Goal: Task Accomplishment & Management: Manage account settings

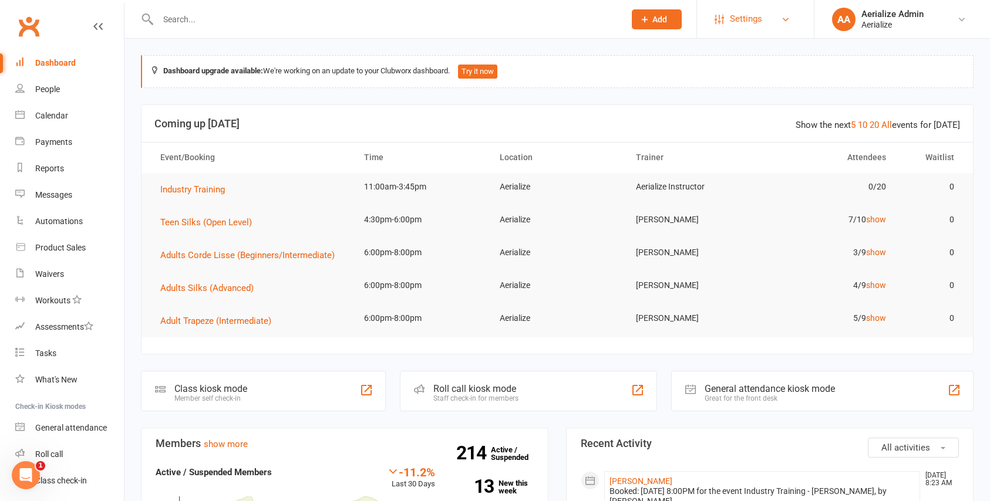
click at [745, 25] on span "Settings" at bounding box center [746, 19] width 32 height 26
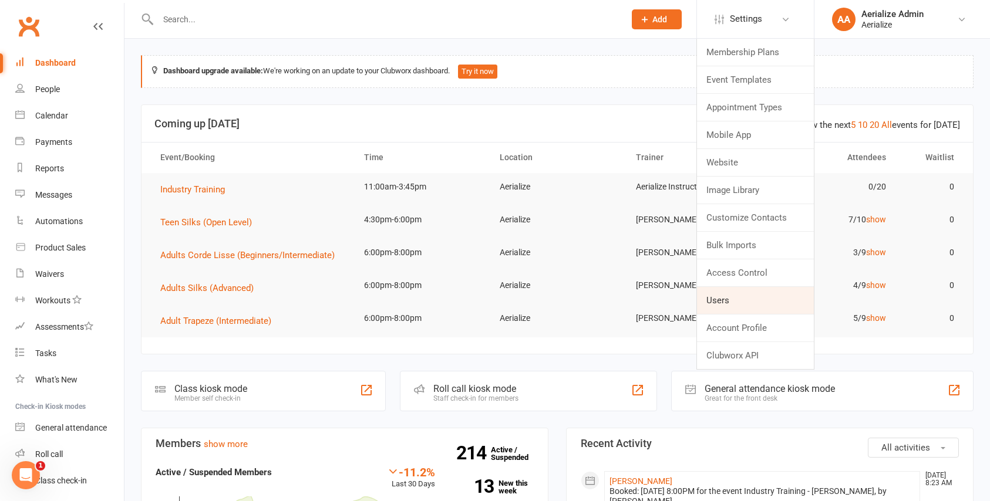
click at [736, 309] on link "Users" at bounding box center [755, 300] width 117 height 27
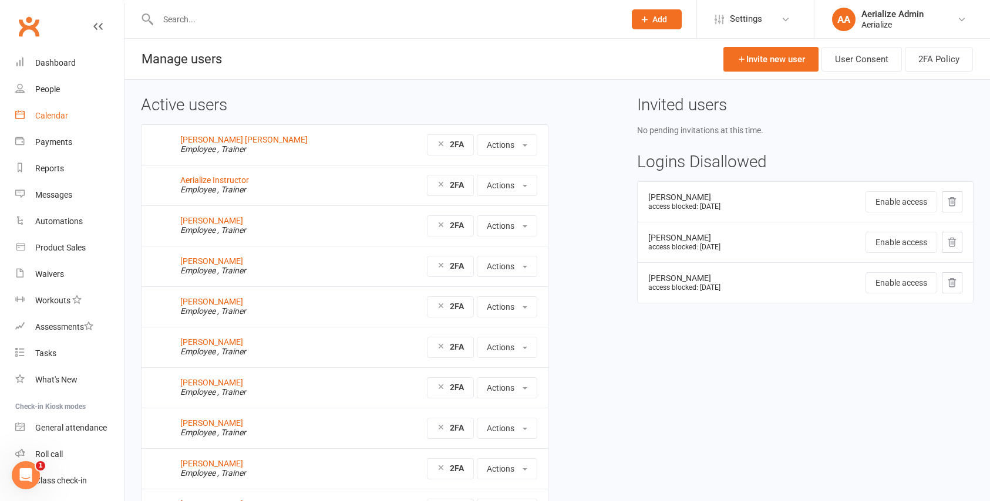
click at [51, 116] on div "Calendar" at bounding box center [51, 115] width 33 height 9
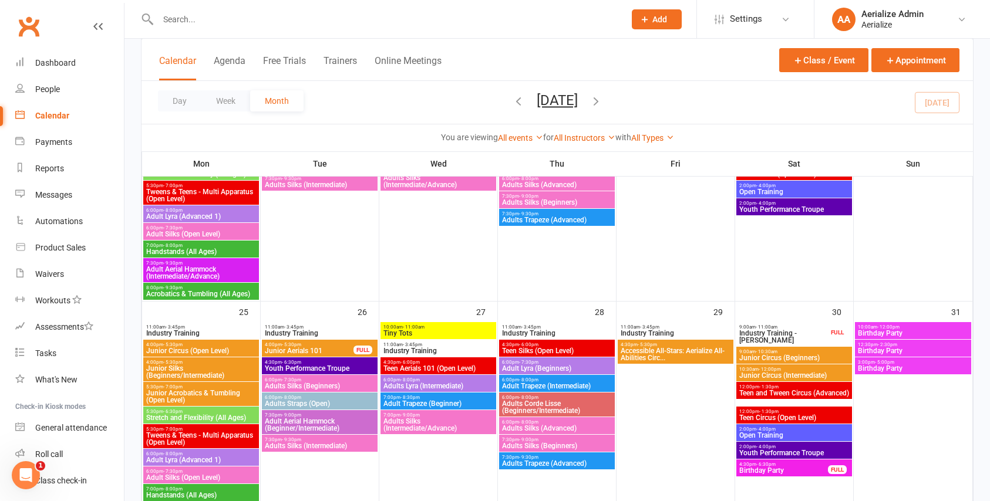
scroll to position [1147, 0]
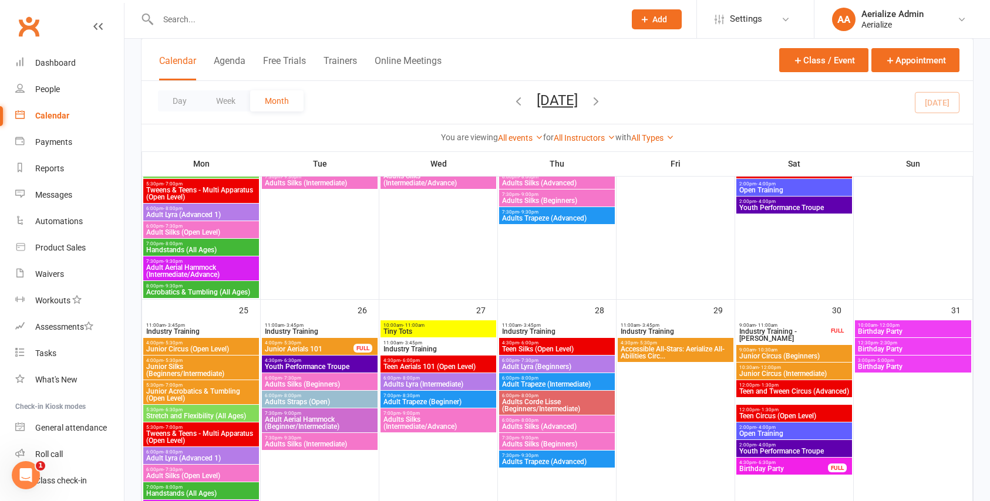
click at [335, 393] on span "6:00pm - 8:00pm" at bounding box center [319, 395] width 111 height 5
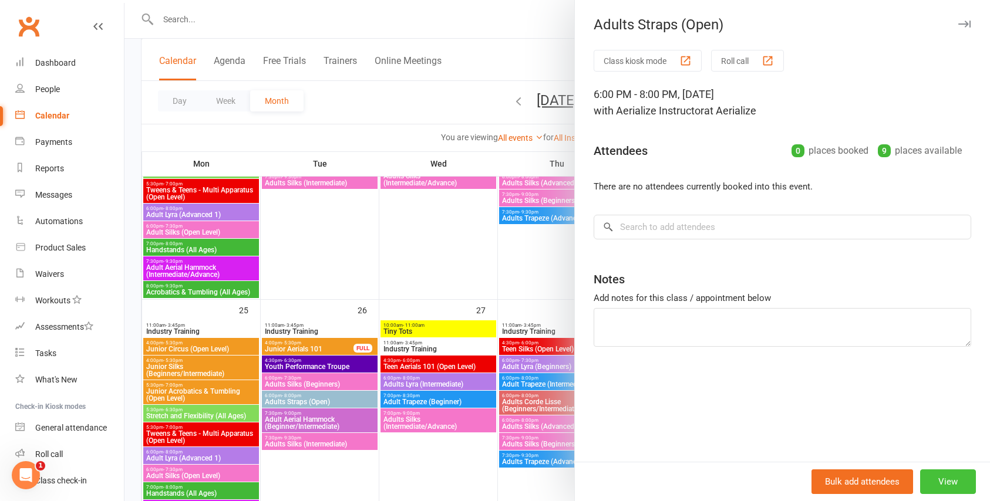
click at [947, 484] on button "View" at bounding box center [948, 482] width 56 height 25
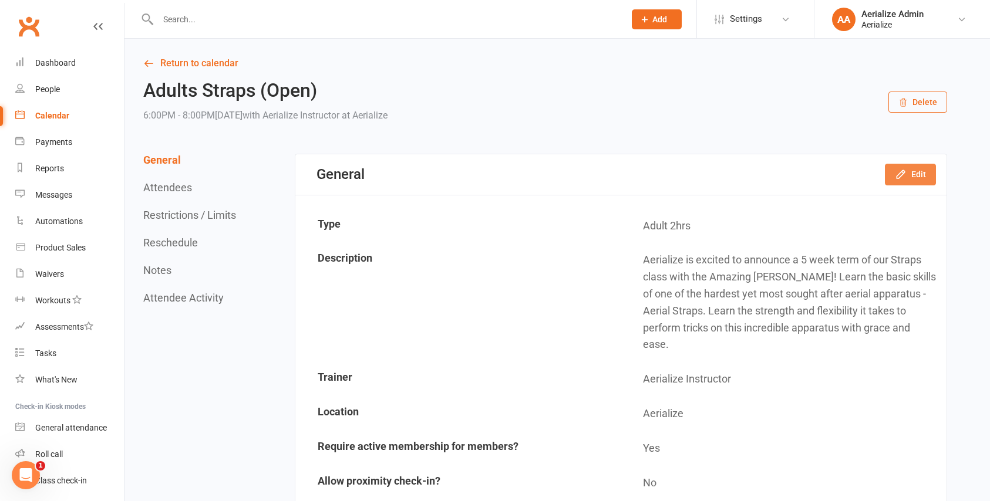
click at [904, 178] on icon "button" at bounding box center [901, 174] width 12 height 12
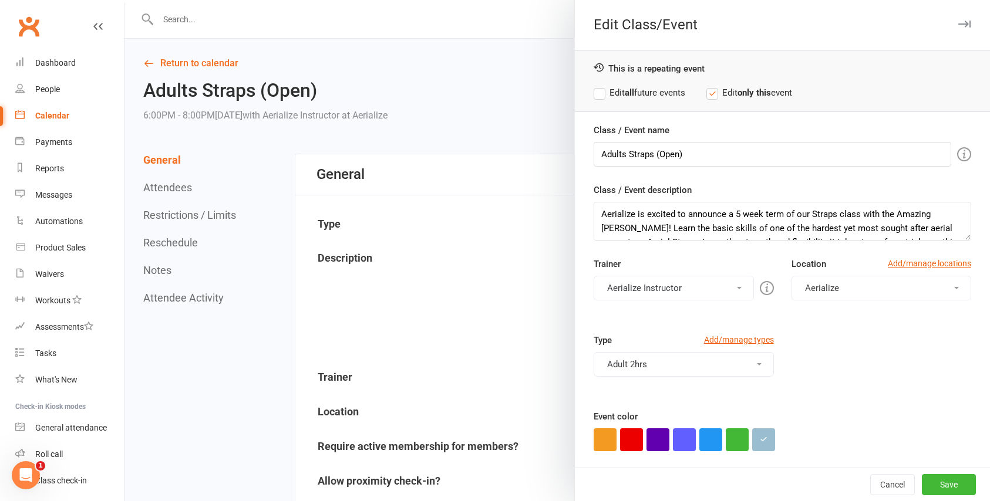
click at [594, 93] on label "Edit all future events" at bounding box center [640, 93] width 92 height 14
click at [736, 288] on button "Aerialize Instructor" at bounding box center [674, 288] width 160 height 25
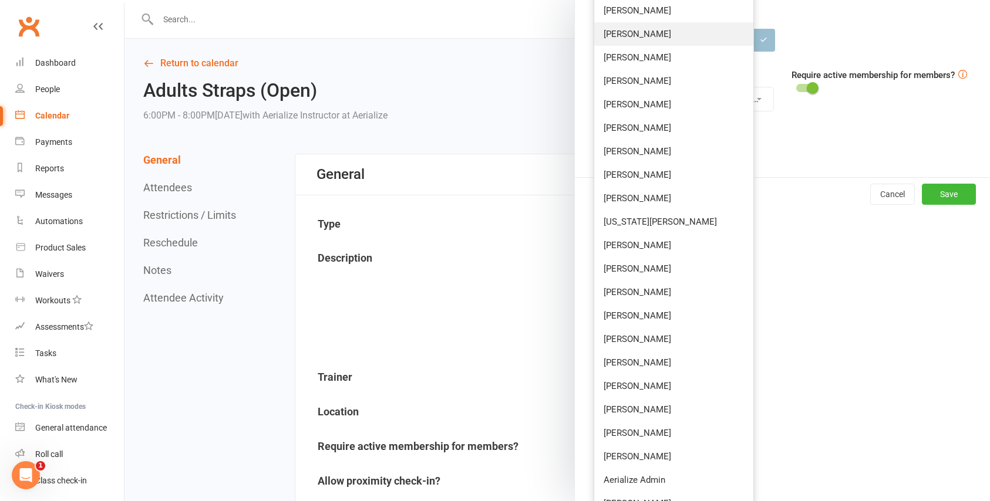
scroll to position [582, 0]
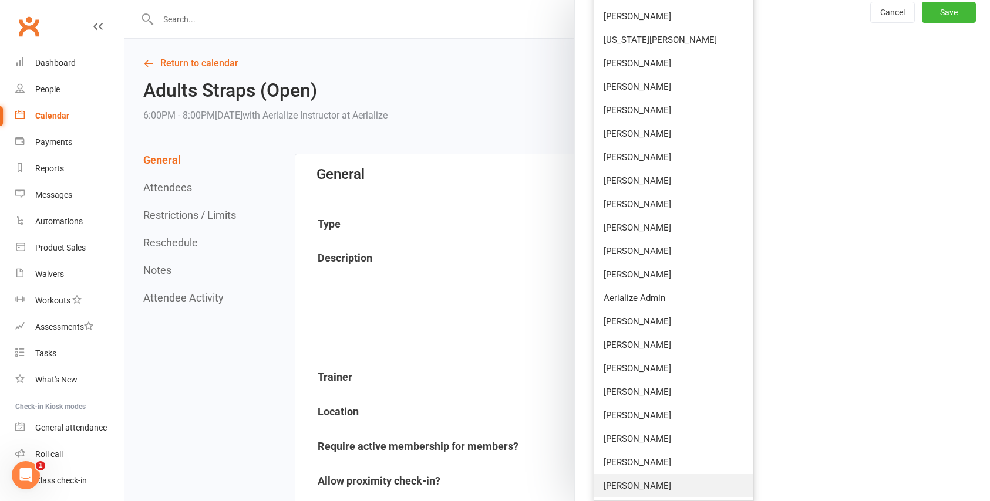
click at [660, 494] on link "[PERSON_NAME]" at bounding box center [673, 485] width 159 height 23
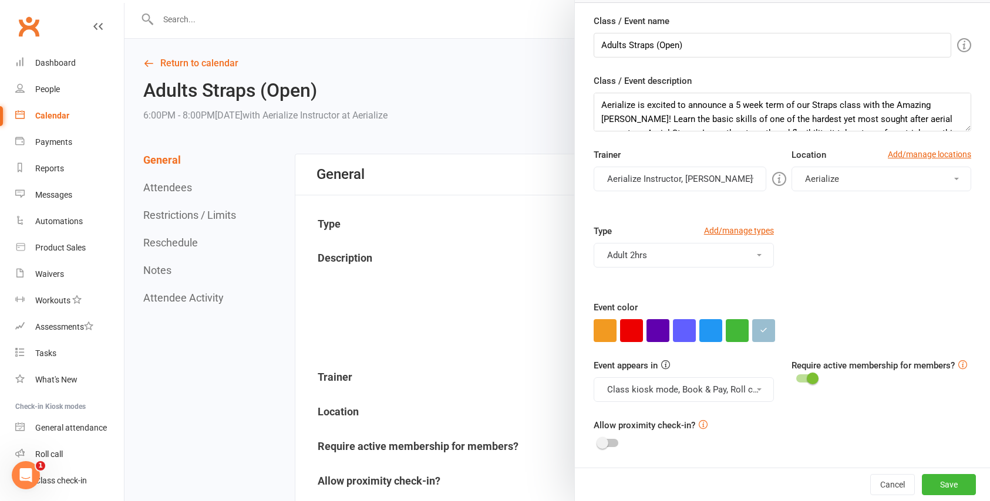
scroll to position [109, 0]
click at [670, 178] on button "Aerialize Instructor, [PERSON_NAME]" at bounding box center [680, 179] width 173 height 25
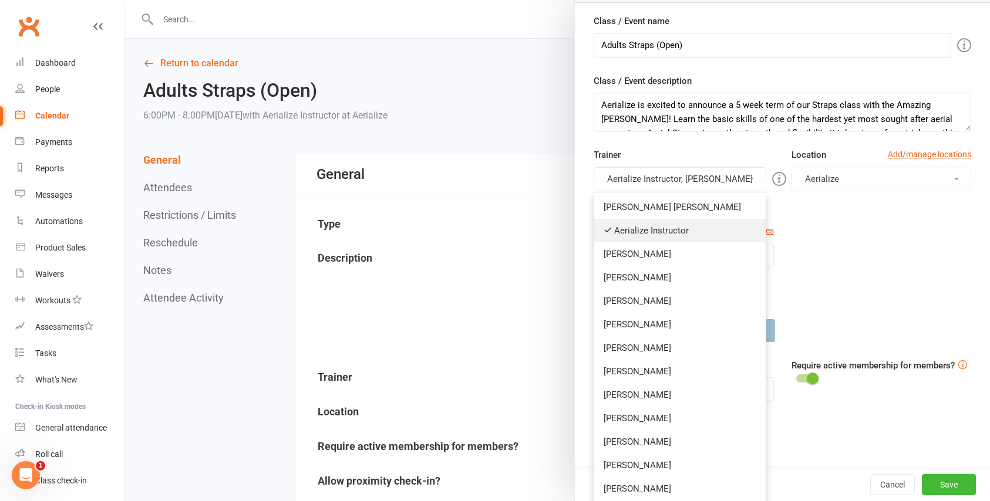
click at [653, 233] on link "Aerialize Instructor" at bounding box center [679, 230] width 171 height 23
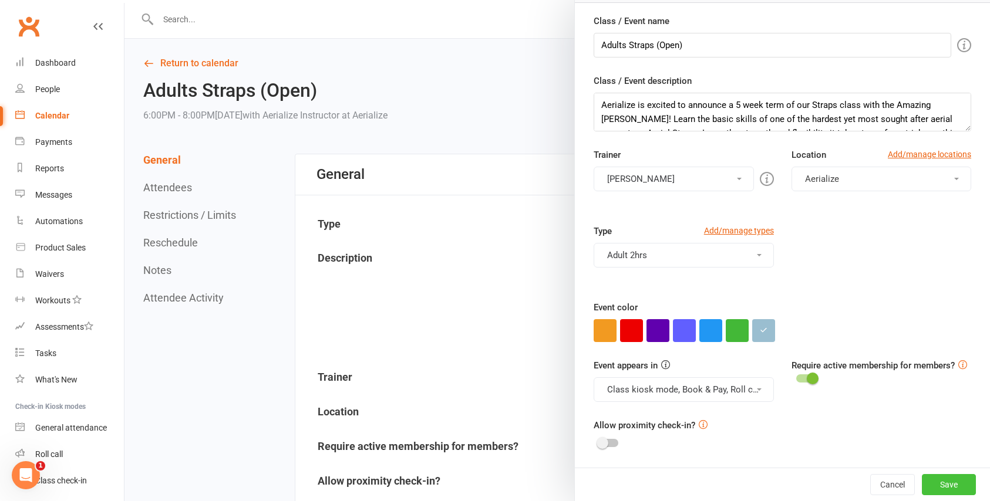
click at [953, 484] on button "Save" at bounding box center [949, 484] width 54 height 21
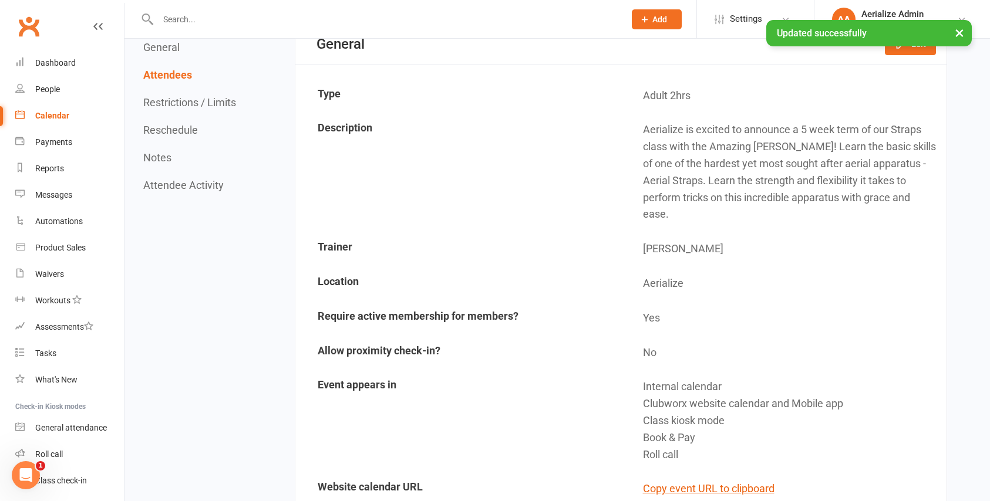
scroll to position [0, 0]
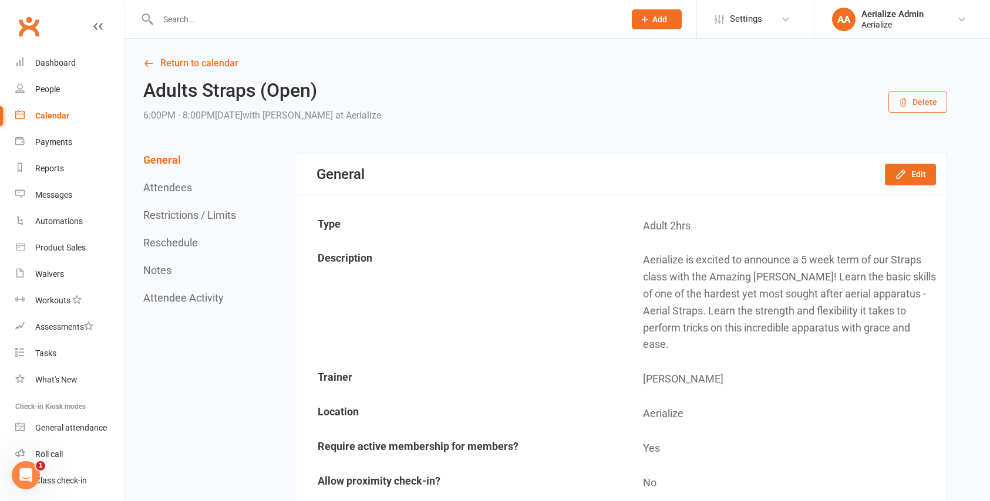
click at [60, 120] on div "Calendar" at bounding box center [52, 115] width 34 height 9
